Goal: Information Seeking & Learning: Learn about a topic

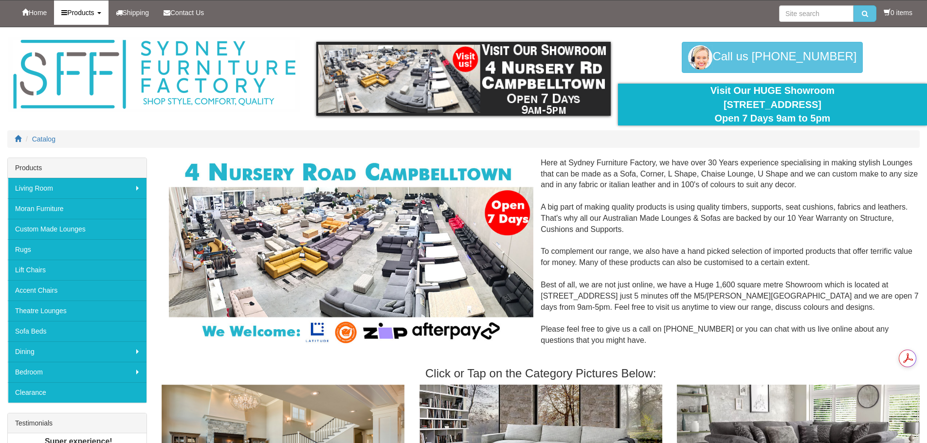
click at [94, 18] on link "Products" at bounding box center [81, 12] width 54 height 24
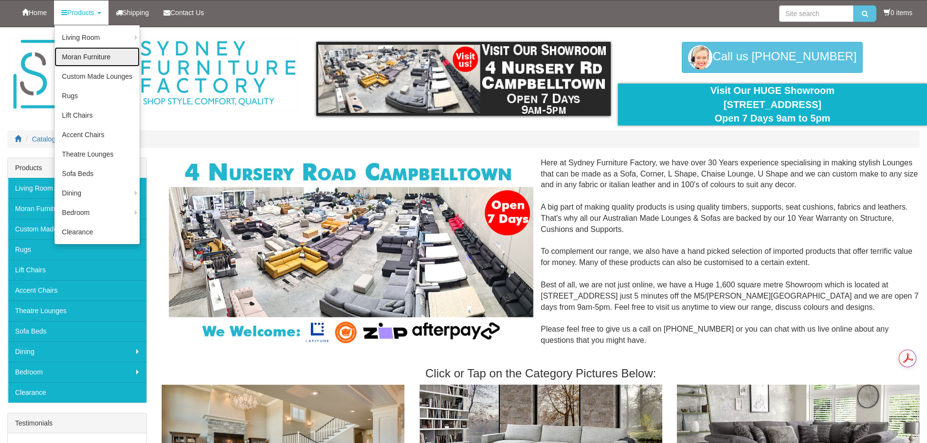
click at [114, 54] on link "Moran Furniture" at bounding box center [97, 56] width 85 height 19
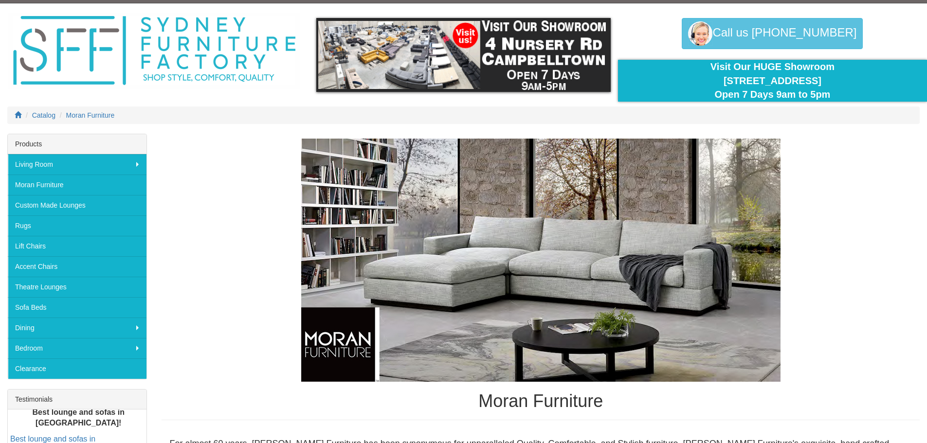
scroll to position [16, 0]
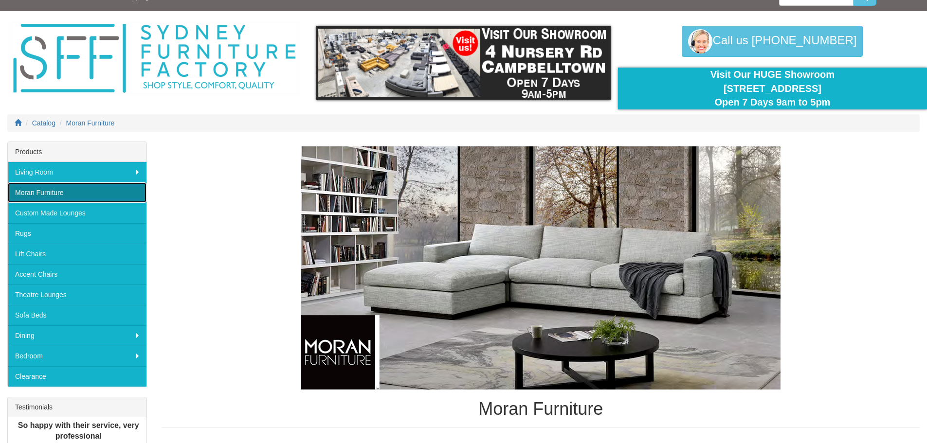
click at [91, 192] on link "Moran Furniture" at bounding box center [77, 193] width 139 height 20
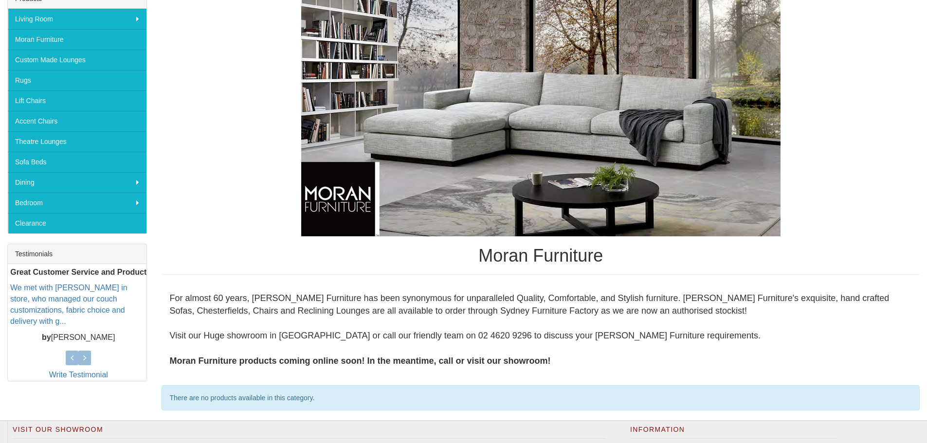
scroll to position [259, 0]
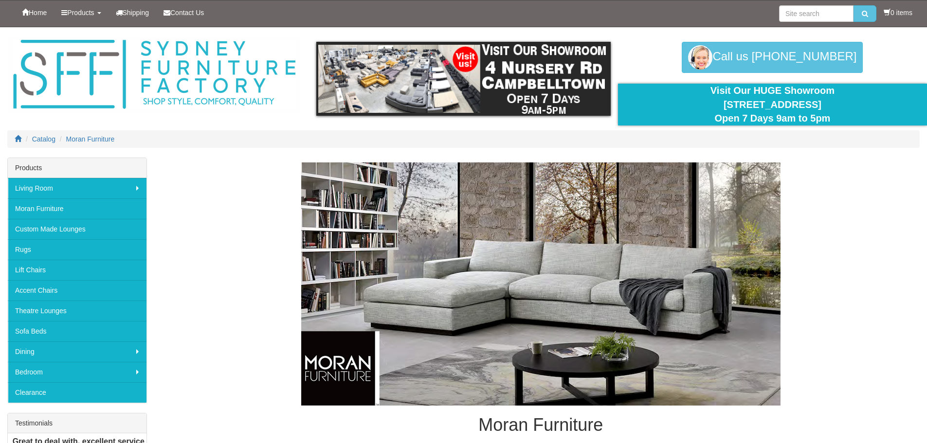
scroll to position [16, 0]
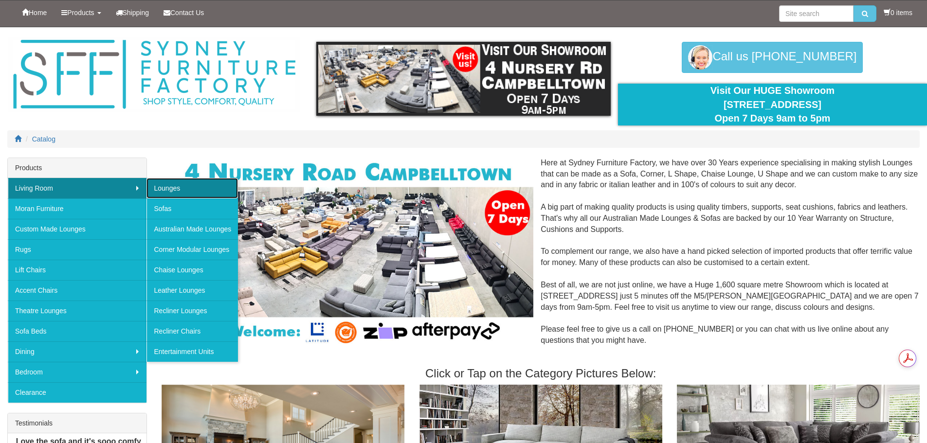
click at [183, 188] on link "Lounges" at bounding box center [193, 188] width 92 height 20
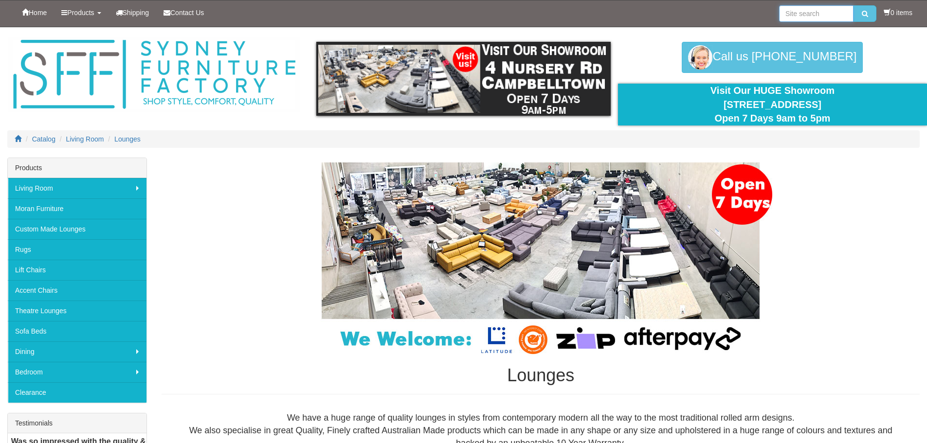
click at [797, 13] on input "search" at bounding box center [816, 13] width 74 height 17
type input "chesterfield"
click at [865, 14] on icon "submit" at bounding box center [865, 13] width 6 height 7
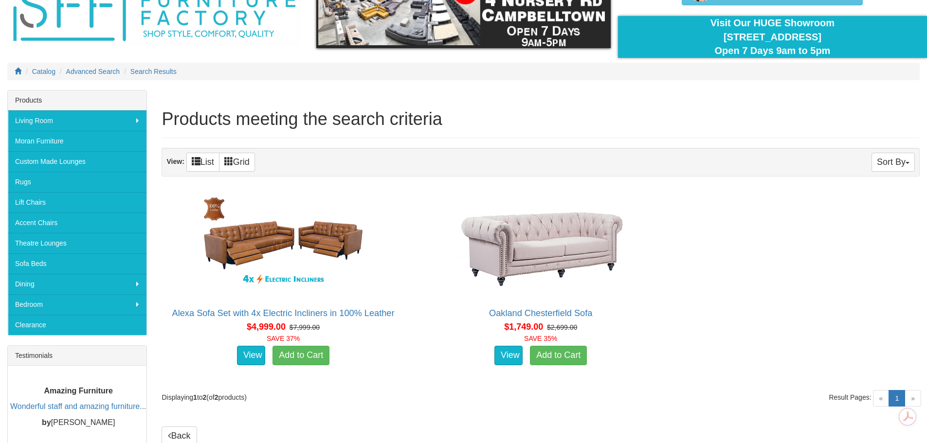
scroll to position [52, 0]
